Goal: Check status: Check status

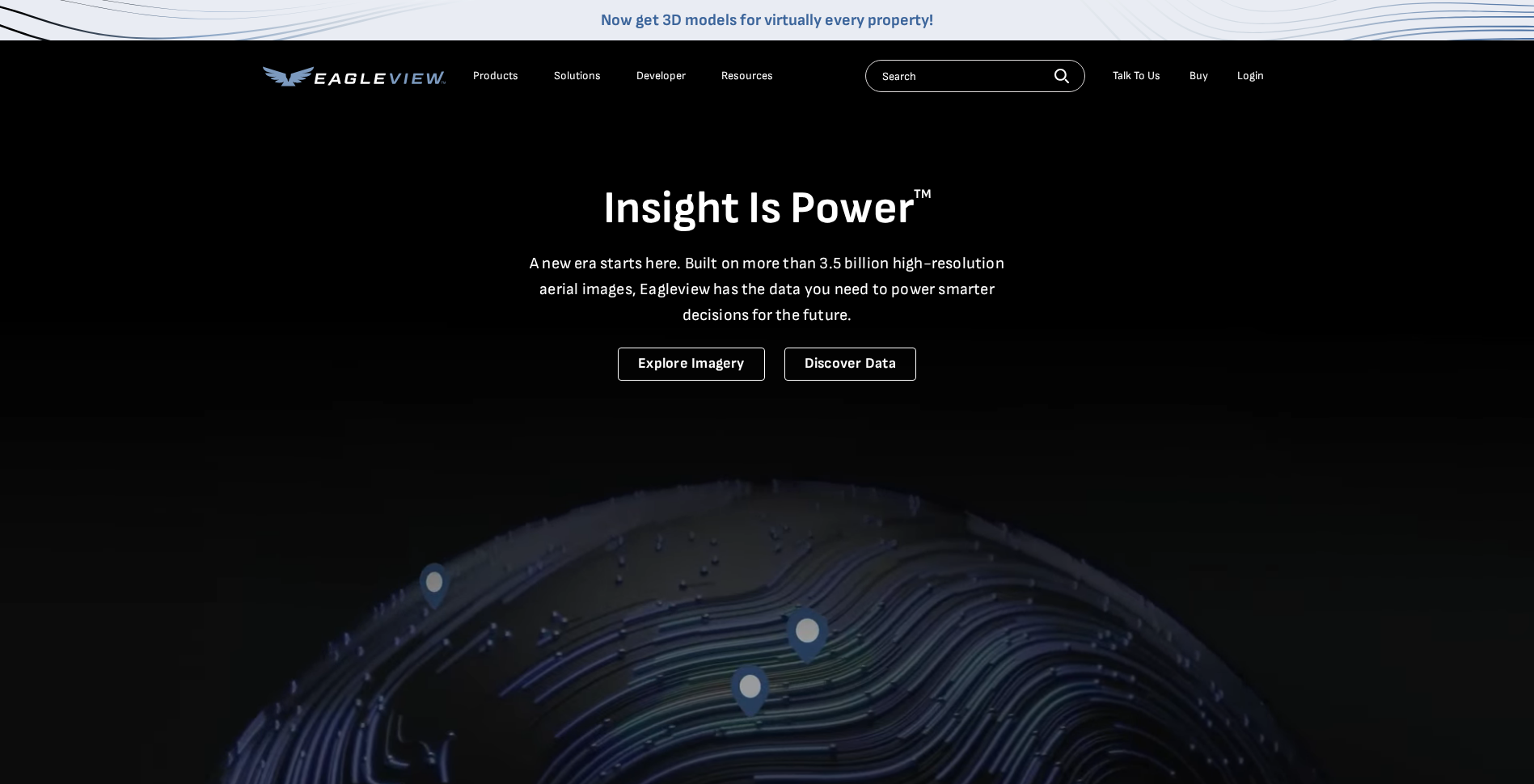
click at [1249, 71] on div "Login" at bounding box center [1250, 76] width 26 height 15
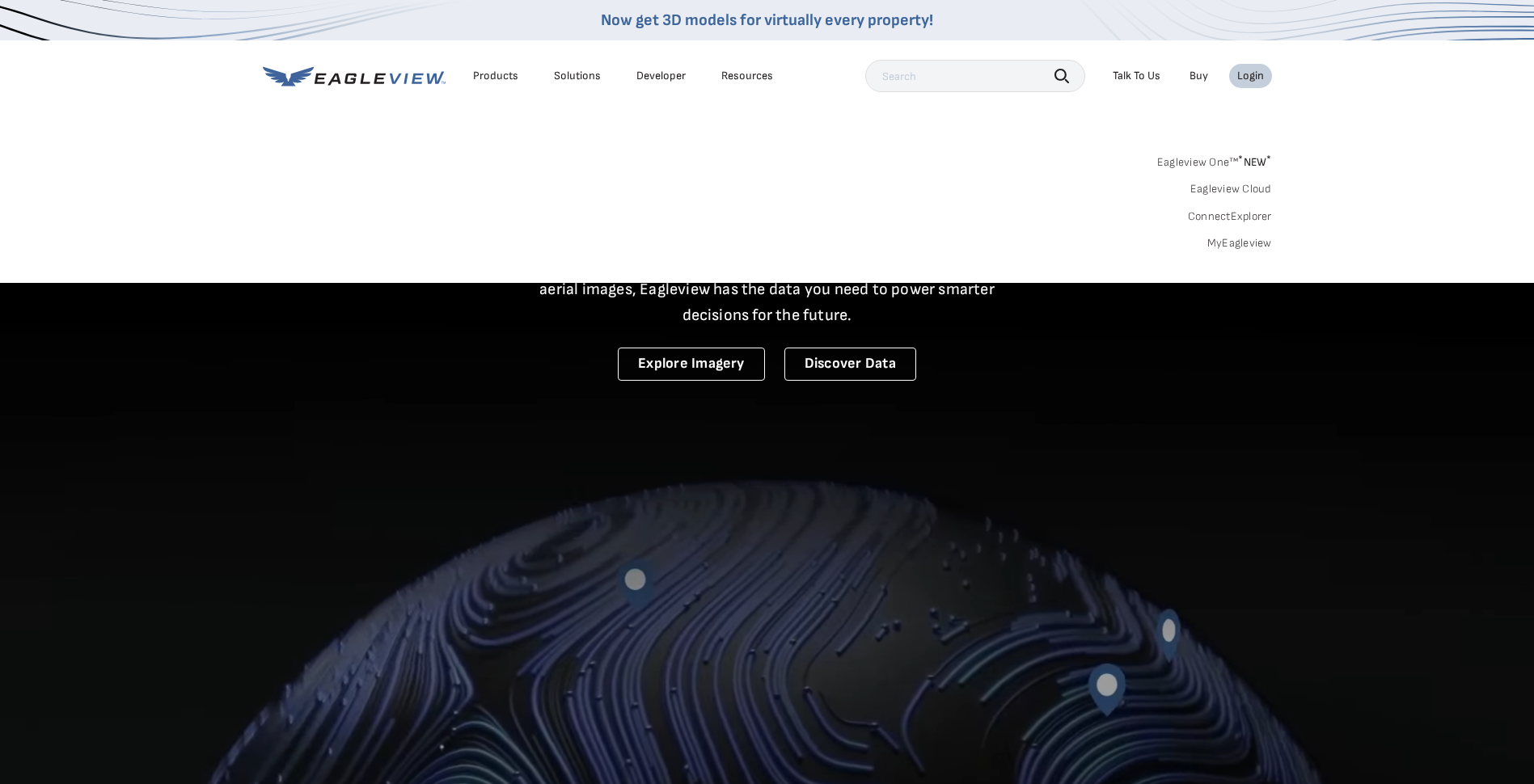
click at [1241, 251] on div "Search Products Our Product Areas Imagery 1-Inch GSD Aerial Imagery *" at bounding box center [767, 206] width 1534 height 152
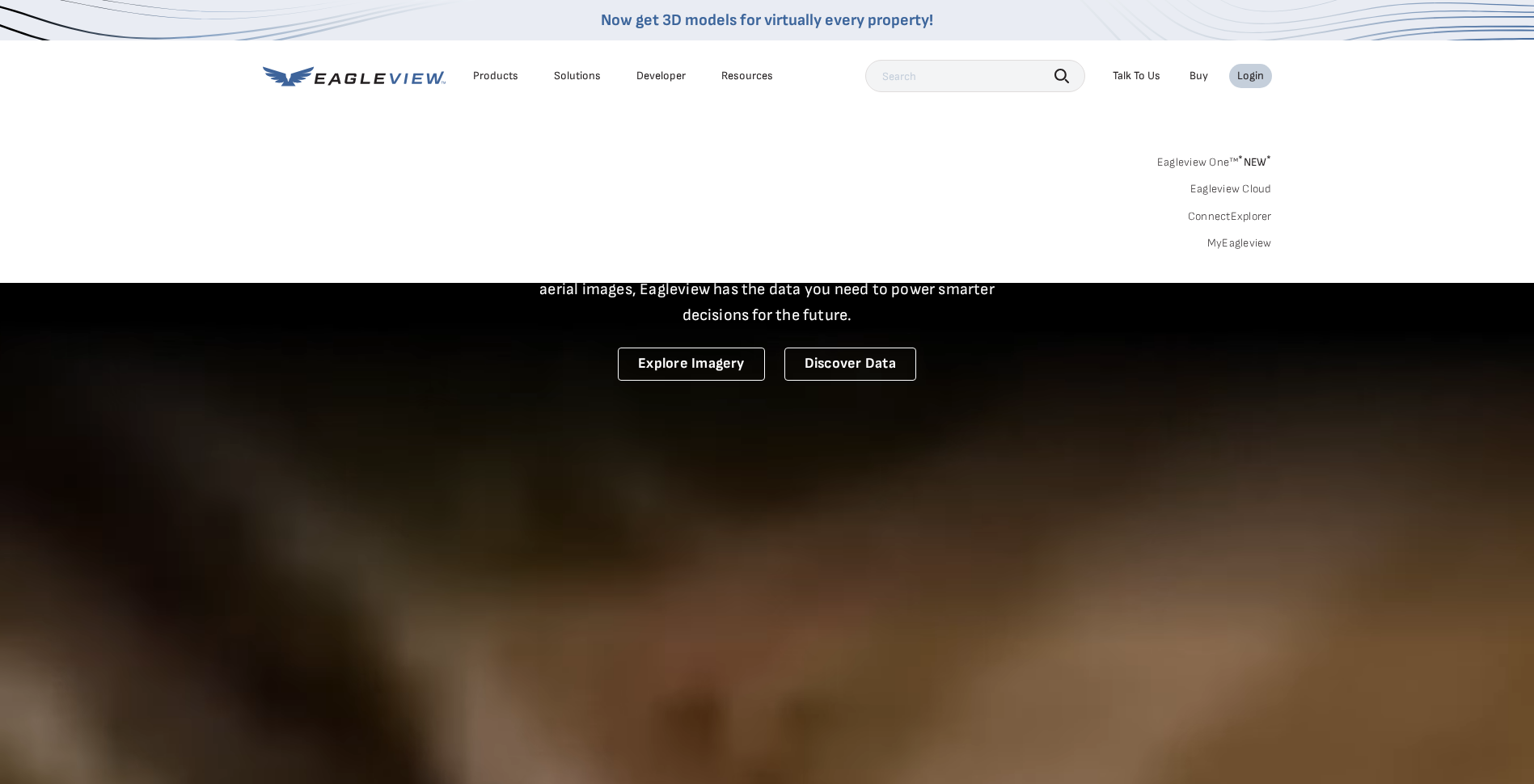
click at [1239, 244] on link "MyEagleview" at bounding box center [1239, 243] width 65 height 15
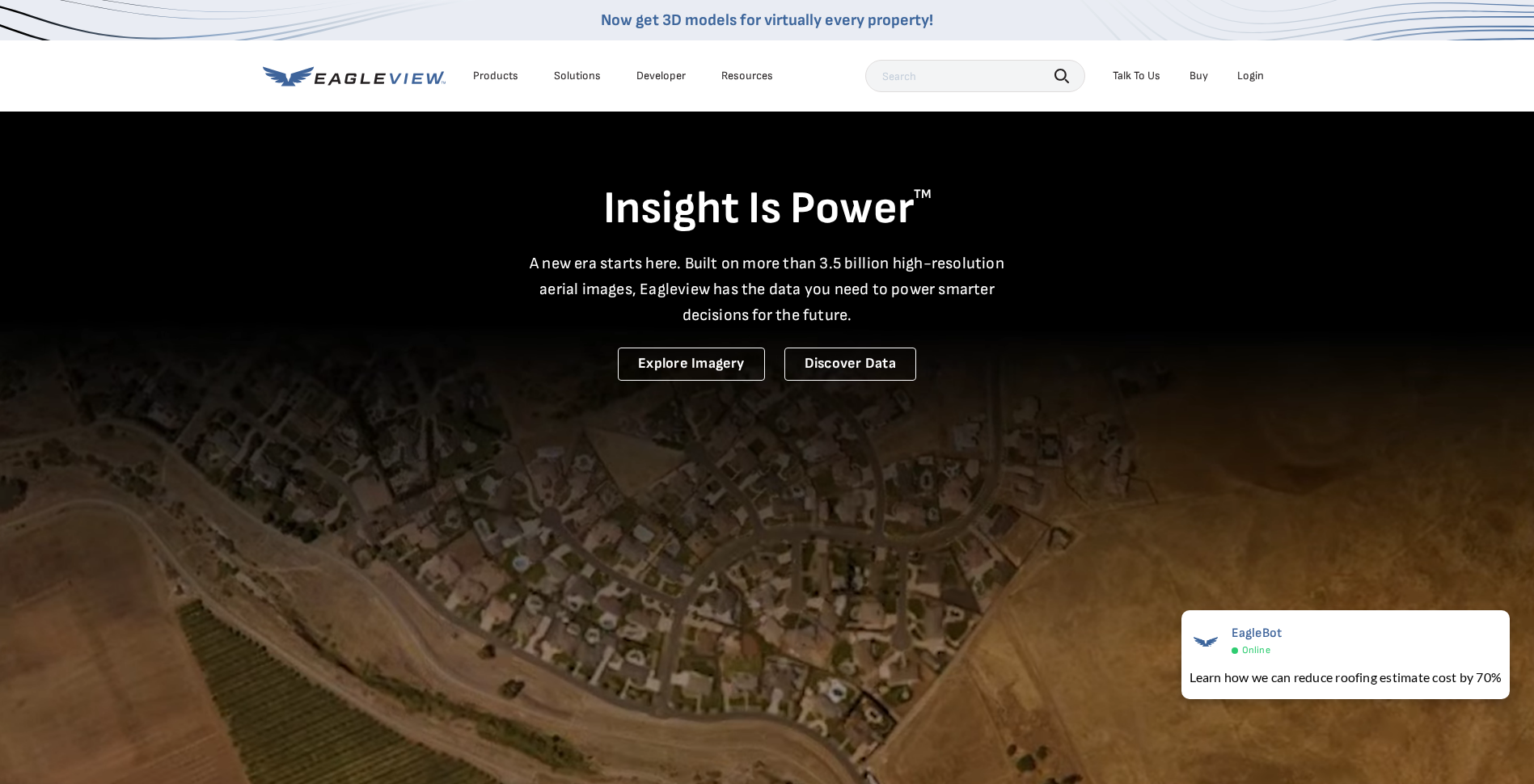
click at [1255, 76] on div "Login" at bounding box center [1250, 76] width 26 height 15
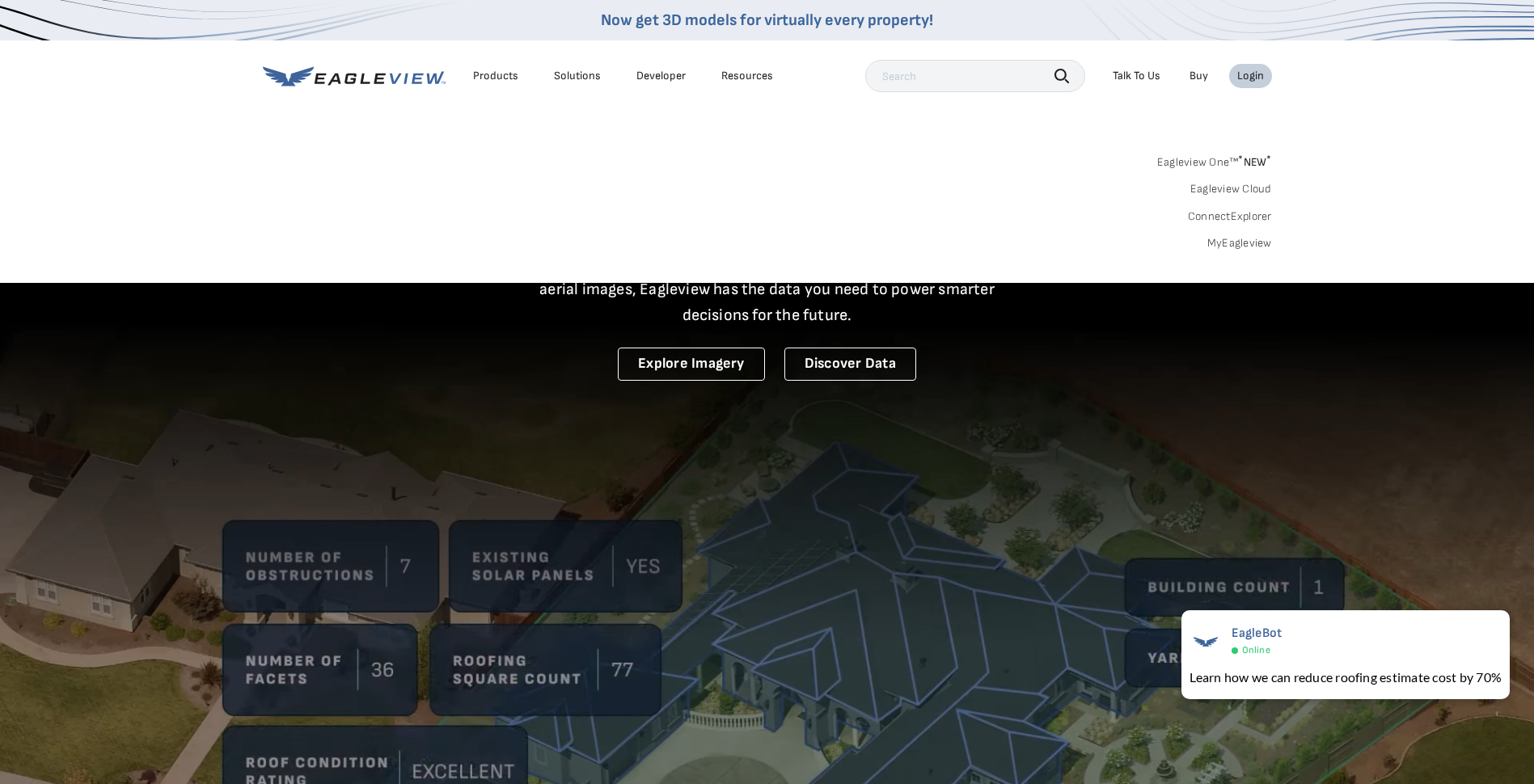
click at [958, 164] on div "Eagleview One™ * NEW * Eagleview Cloud ConnectExplorer MyEagleview" at bounding box center [767, 201] width 1009 height 100
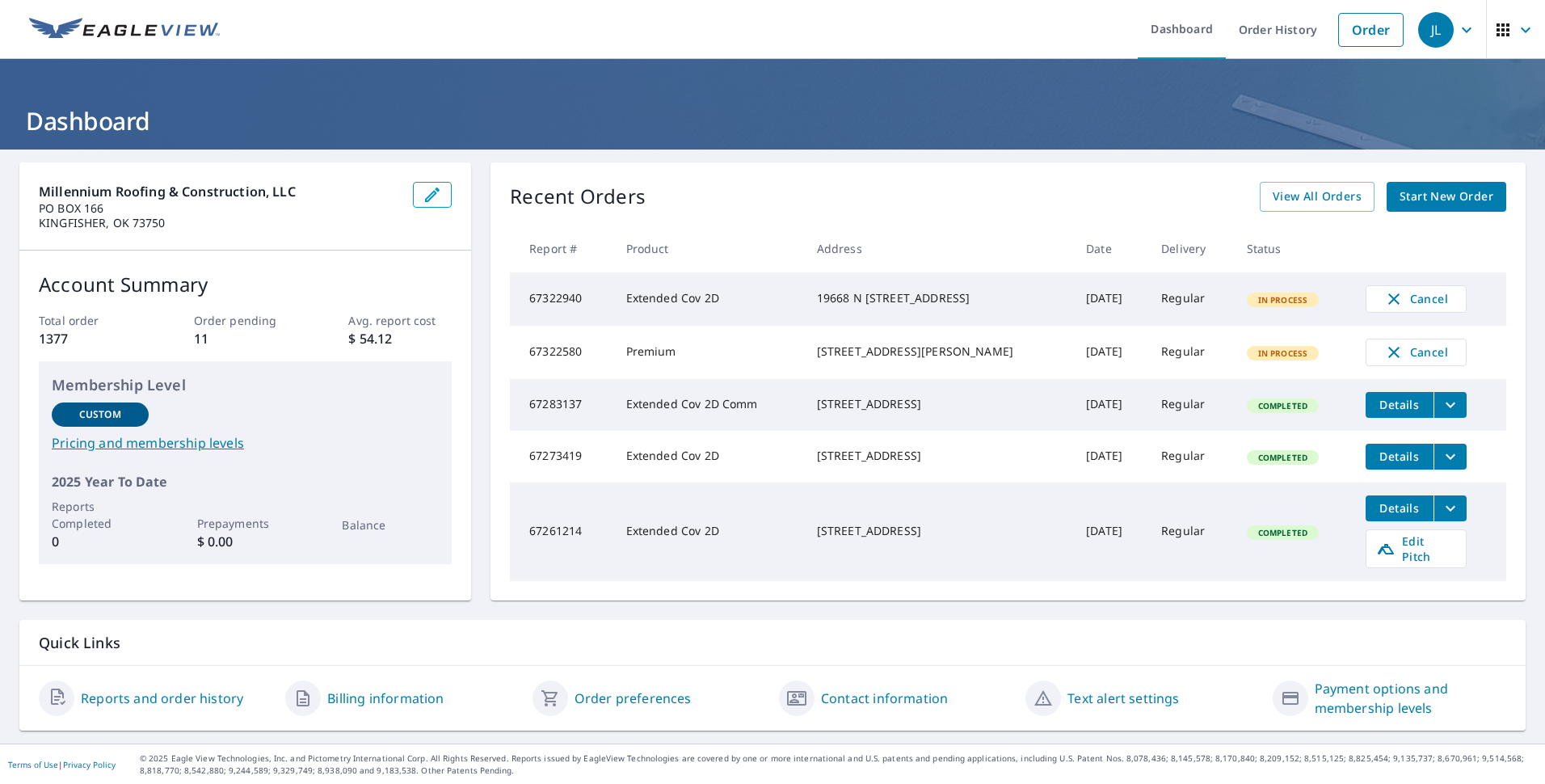
click at [784, 297] on td "Extended Cov 2D" at bounding box center [708, 298] width 191 height 53
click at [1323, 200] on span "View All Orders" at bounding box center [1317, 196] width 89 height 21
